Goal: Navigation & Orientation: Find specific page/section

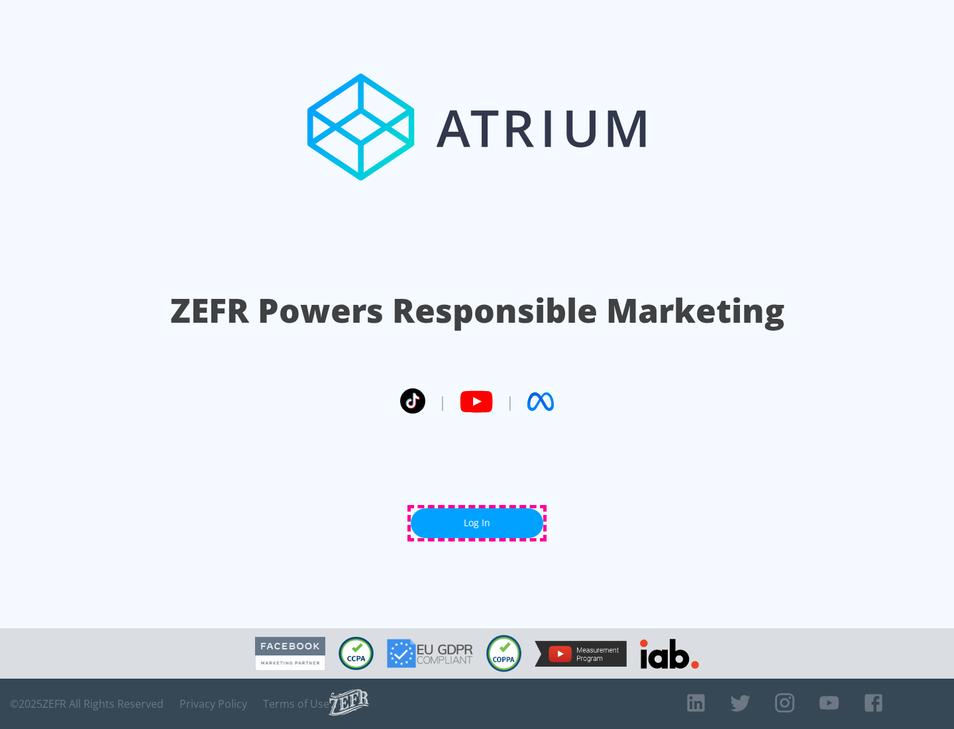
click at [477, 523] on link "Log In" at bounding box center [477, 523] width 133 height 30
